Goal: Task Accomplishment & Management: Manage account settings

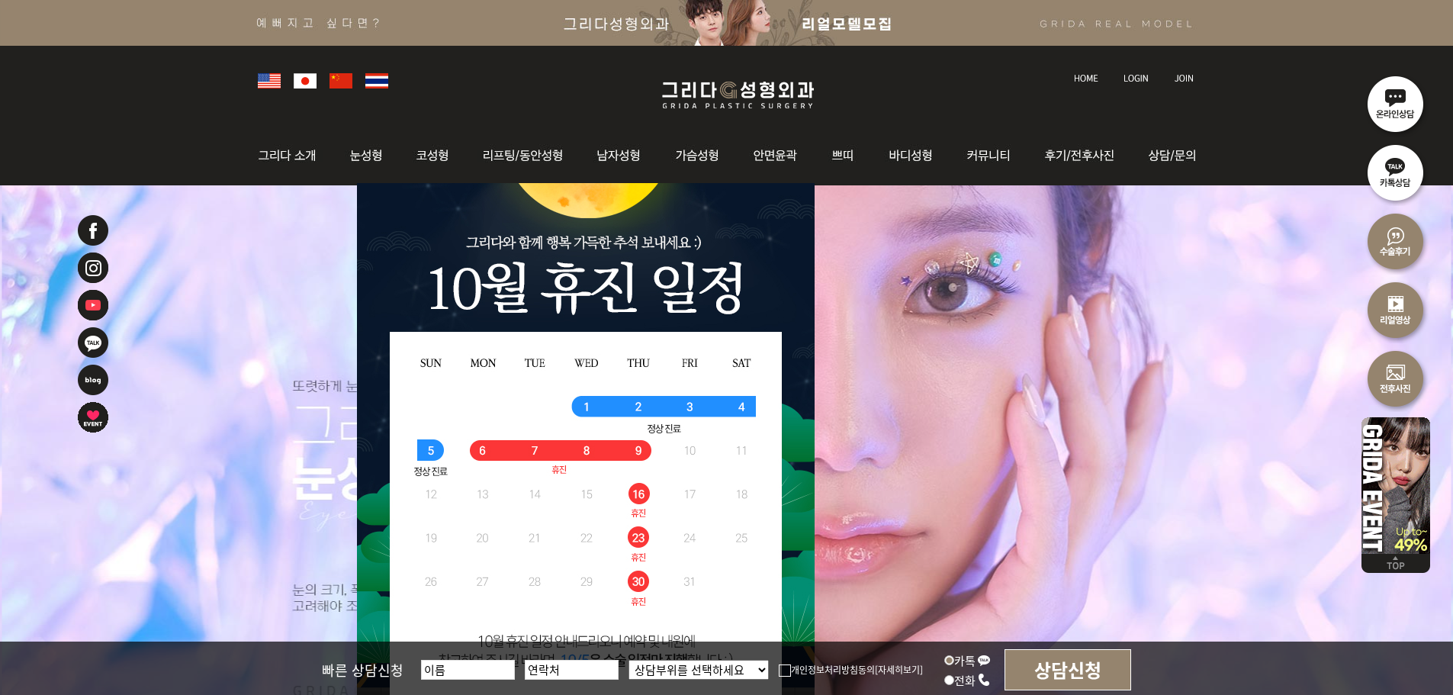
click at [1139, 76] on img at bounding box center [1136, 78] width 25 height 8
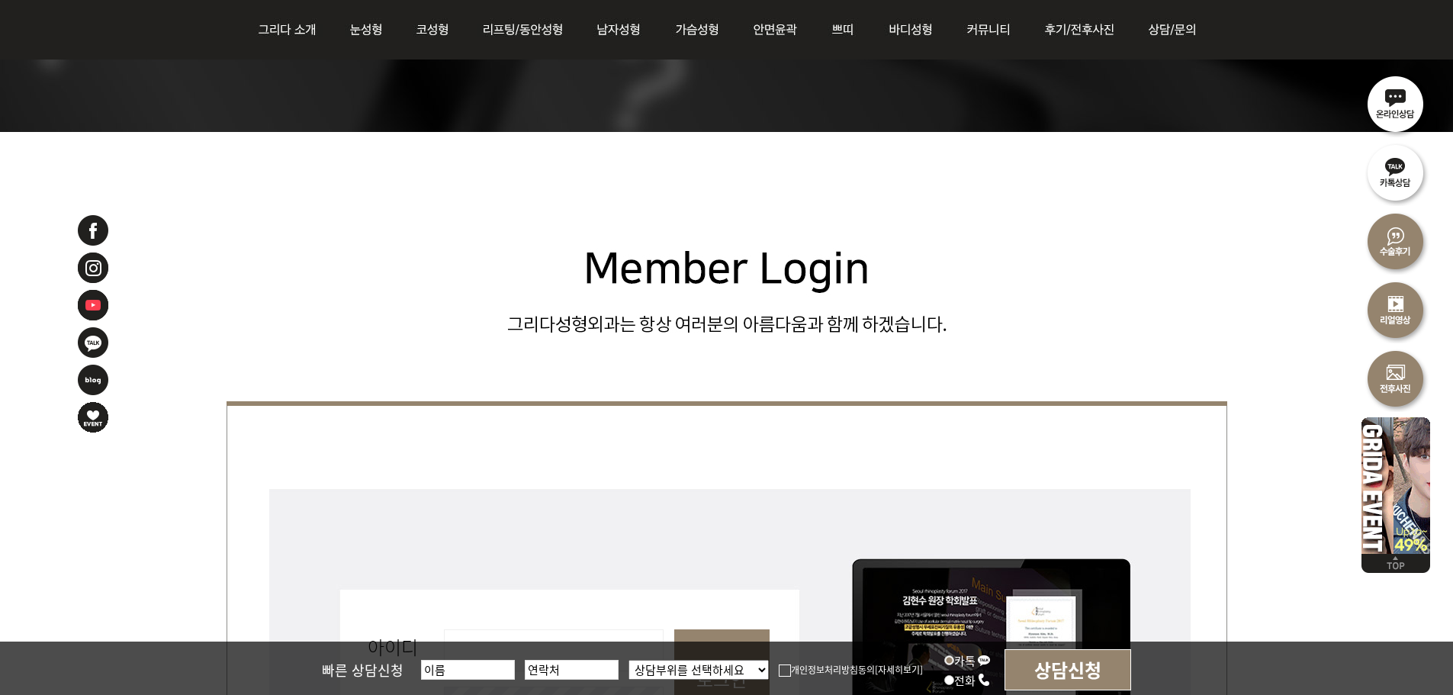
scroll to position [305, 0]
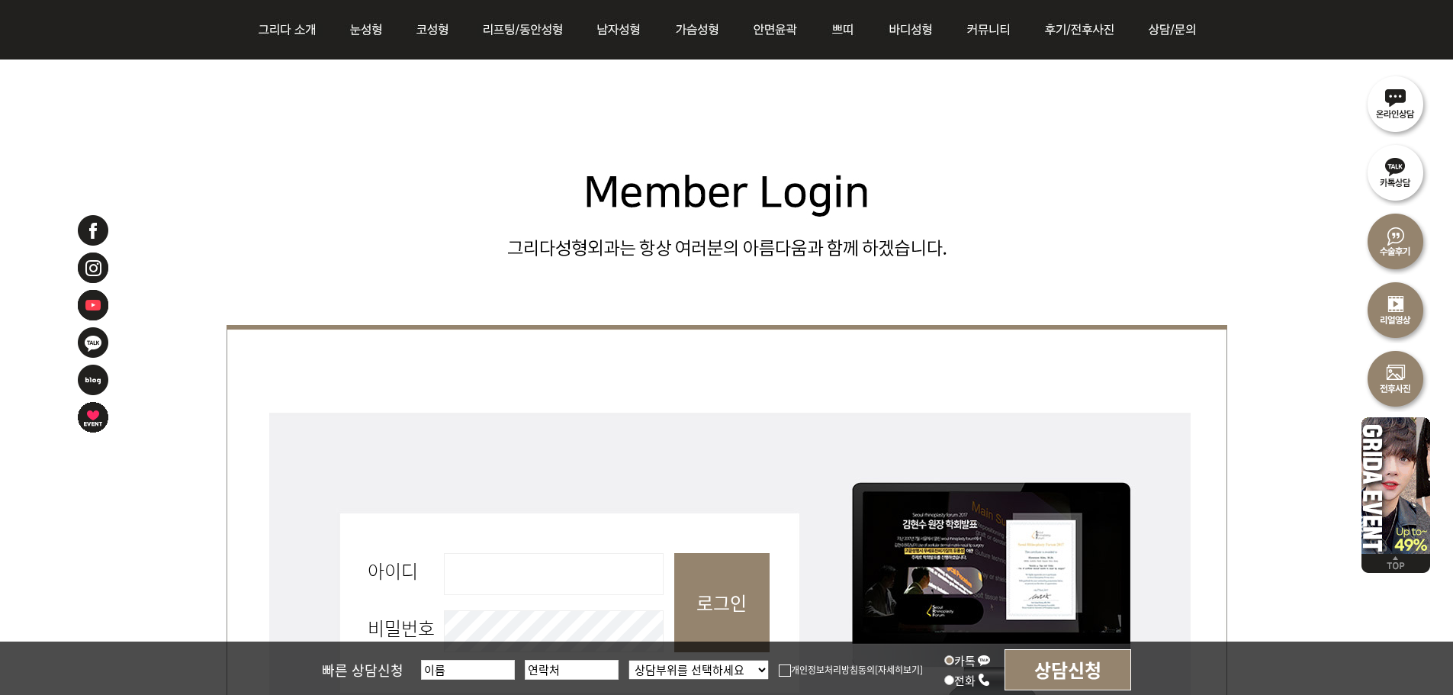
click at [544, 598] on fieldset "회원로그인 아이디 필수 비밀번호 필수 로그인" at bounding box center [727, 610] width 1001 height 404
click at [549, 587] on input "아이디 필수" at bounding box center [554, 574] width 220 height 42
type input "admin"
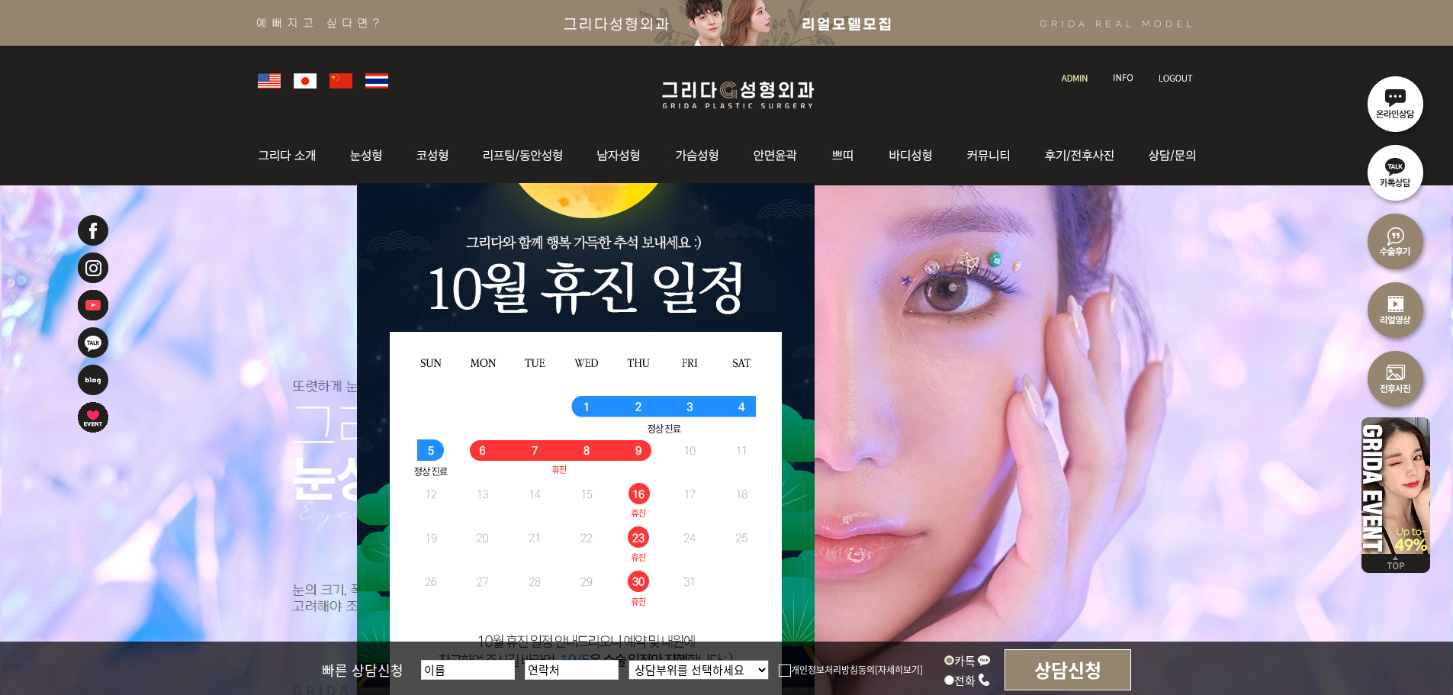
click at [1079, 80] on img at bounding box center [1075, 78] width 26 height 8
